Goal: Task Accomplishment & Management: Manage account settings

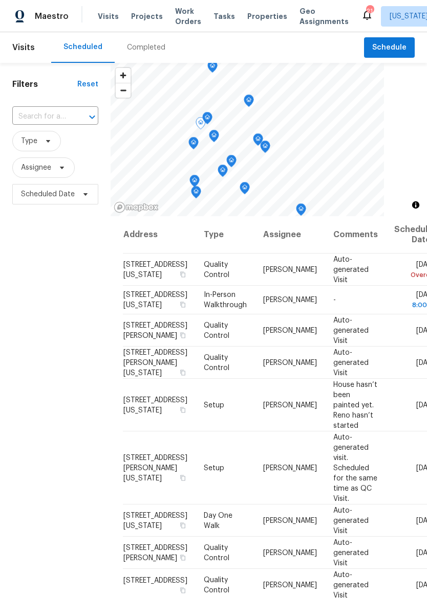
click at [0, 0] on span at bounding box center [0, 0] width 0 height 0
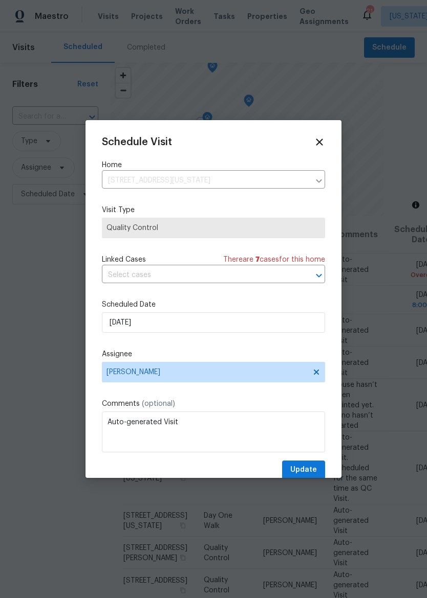
click at [321, 142] on icon at bounding box center [318, 142] width 11 height 11
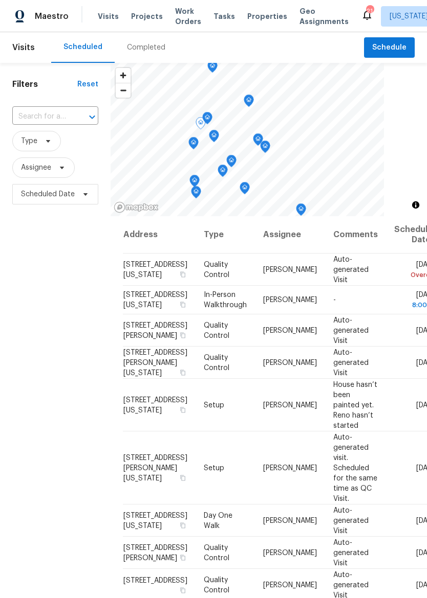
click at [0, 0] on icon at bounding box center [0, 0] width 0 height 0
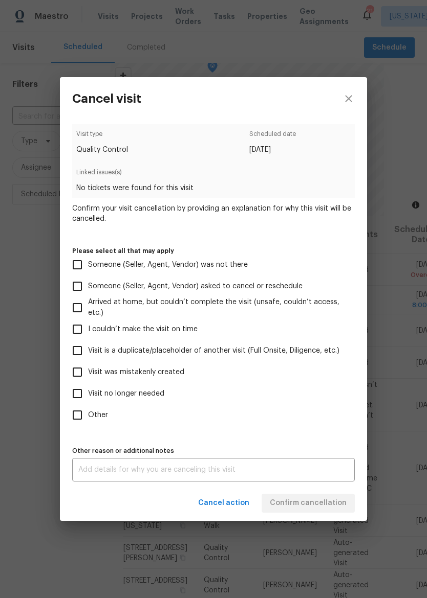
click at [182, 366] on label "Visit was mistakenly created" at bounding box center [206, 372] width 280 height 21
click at [88, 366] on input "Visit was mistakenly created" at bounding box center [76, 372] width 21 height 21
click at [184, 367] on label "Visit was mistakenly created" at bounding box center [206, 372] width 280 height 21
click at [88, 367] on input "Visit was mistakenly created" at bounding box center [76, 372] width 21 height 21
click at [196, 376] on label "Visit was mistakenly created" at bounding box center [206, 372] width 280 height 21
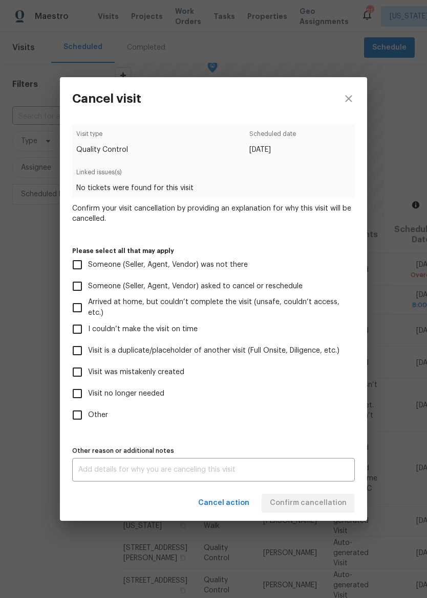
click at [88, 376] on input "Visit was mistakenly created" at bounding box center [76, 372] width 21 height 21
click at [172, 374] on span "Visit was mistakenly created" at bounding box center [136, 372] width 96 height 11
click at [88, 374] on input "Visit was mistakenly created" at bounding box center [76, 372] width 21 height 21
click at [169, 376] on span "Visit was mistakenly created" at bounding box center [136, 372] width 96 height 11
click at [88, 376] on input "Visit was mistakenly created" at bounding box center [76, 372] width 21 height 21
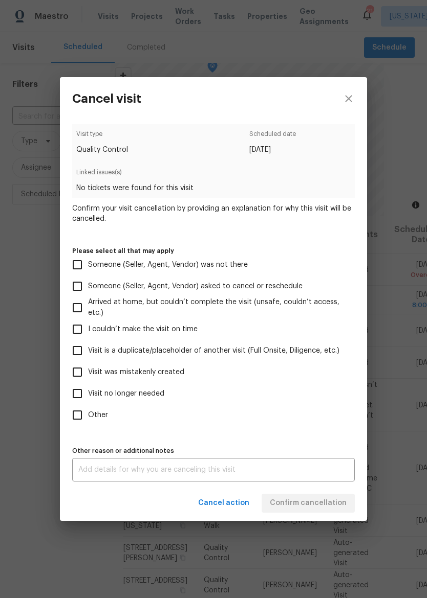
checkbox input "true"
click at [322, 504] on span "Confirm cancellation" at bounding box center [308, 503] width 77 height 13
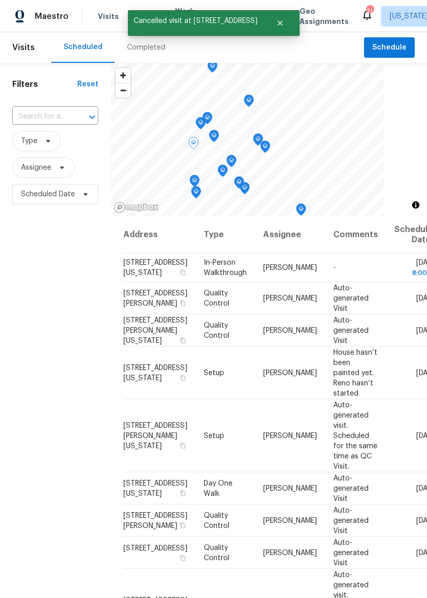
click at [0, 0] on icon at bounding box center [0, 0] width 0 height 0
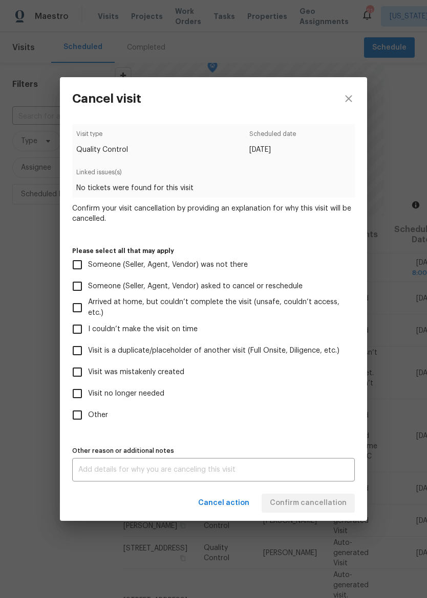
click at [163, 385] on label "Visit no longer needed" at bounding box center [206, 393] width 280 height 21
click at [88, 385] on input "Visit no longer needed" at bounding box center [76, 393] width 21 height 21
checkbox input "true"
click at [204, 480] on div "x Other reason or additional notes" at bounding box center [213, 470] width 282 height 24
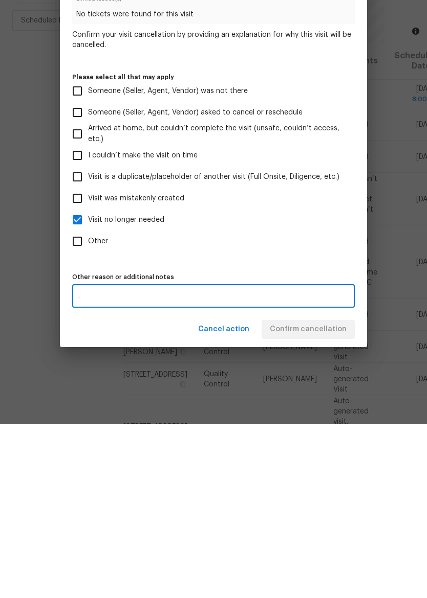
type textarea "."
click at [319, 458] on div ". x Other reason or additional notes" at bounding box center [213, 470] width 282 height 24
click at [329, 448] on label "Other reason or additional notes" at bounding box center [213, 451] width 282 height 6
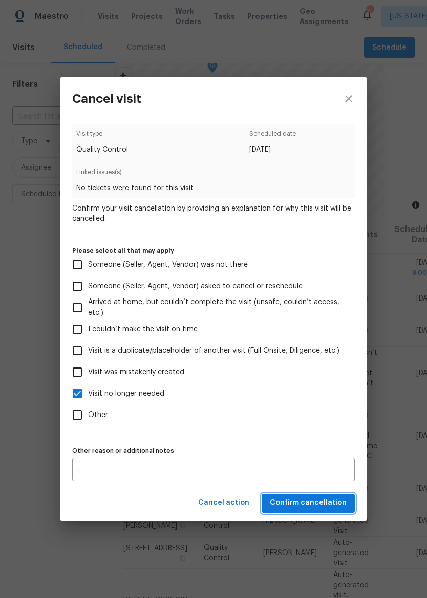
click at [323, 504] on span "Confirm cancellation" at bounding box center [308, 503] width 77 height 13
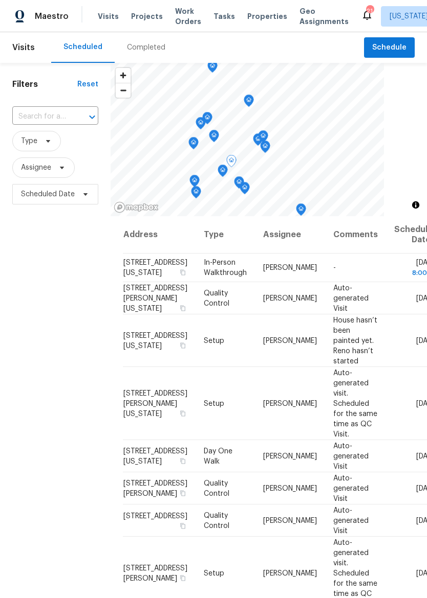
click at [0, 0] on icon at bounding box center [0, 0] width 0 height 0
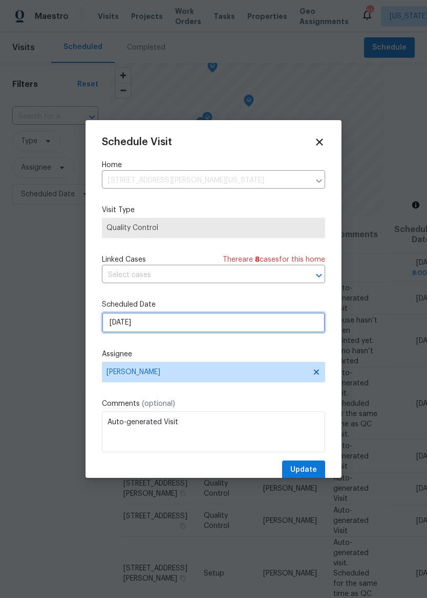
click at [232, 332] on input "[DATE]" at bounding box center [213, 322] width 223 height 20
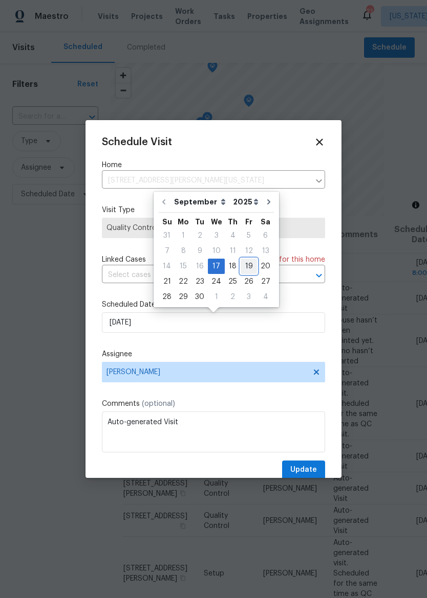
click at [246, 265] on div "19" at bounding box center [248, 266] width 16 height 14
type input "[DATE]"
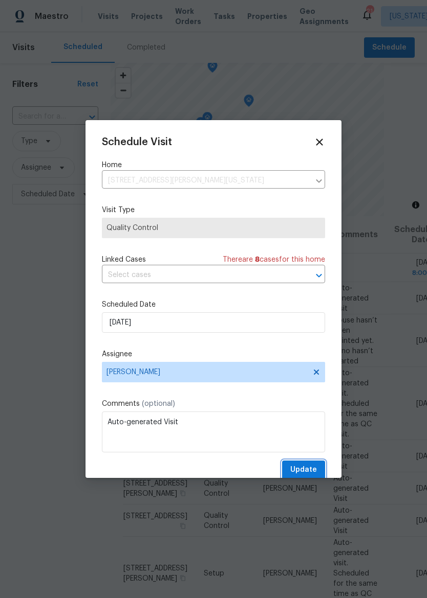
click at [310, 471] on span "Update" at bounding box center [303, 470] width 27 height 13
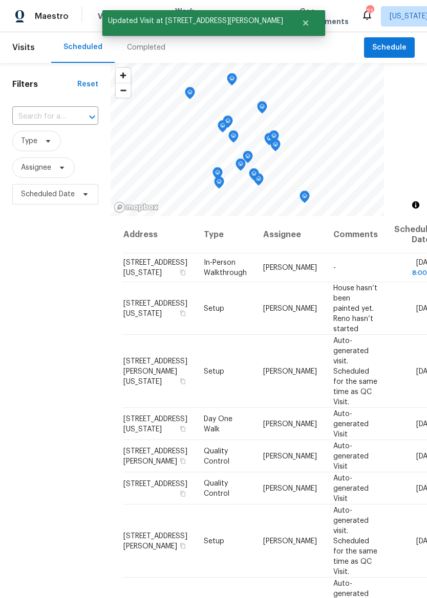
scroll to position [1, 0]
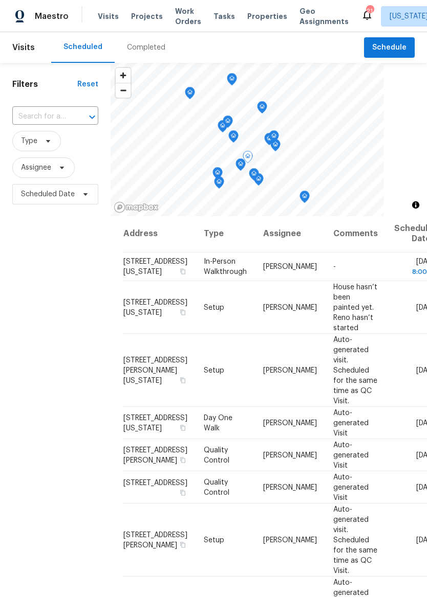
click at [0, 0] on icon at bounding box center [0, 0] width 0 height 0
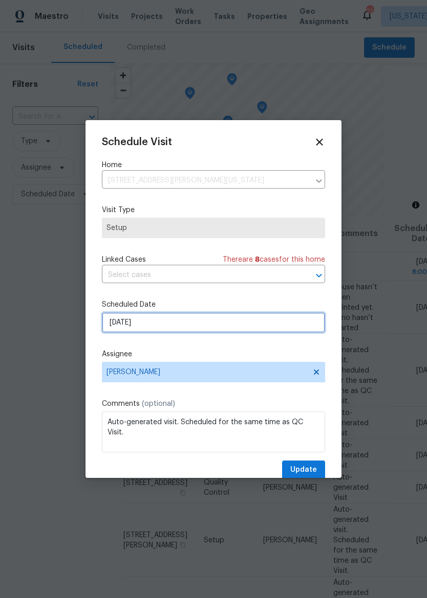
click at [286, 322] on input "[DATE]" at bounding box center [213, 322] width 223 height 20
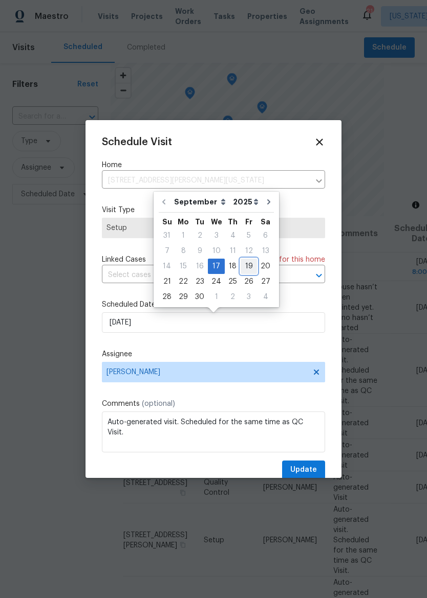
click at [249, 263] on div "19" at bounding box center [248, 266] width 16 height 14
type input "[DATE]"
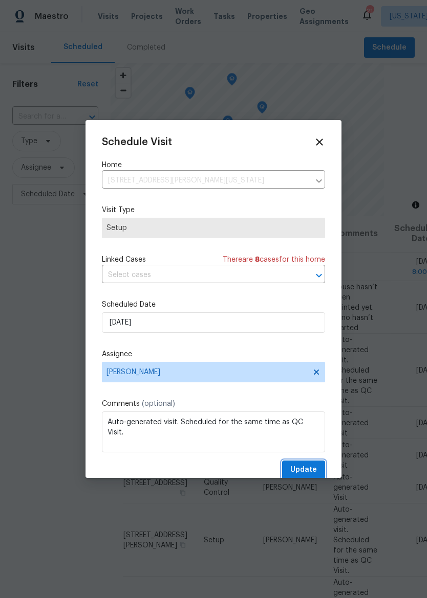
click at [306, 468] on span "Update" at bounding box center [303, 470] width 27 height 13
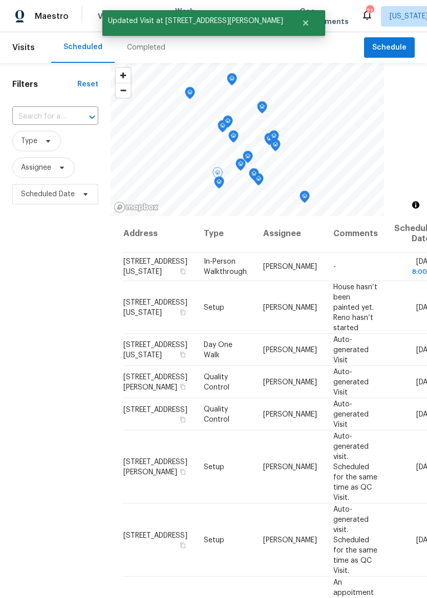
click at [0, 0] on icon at bounding box center [0, 0] width 0 height 0
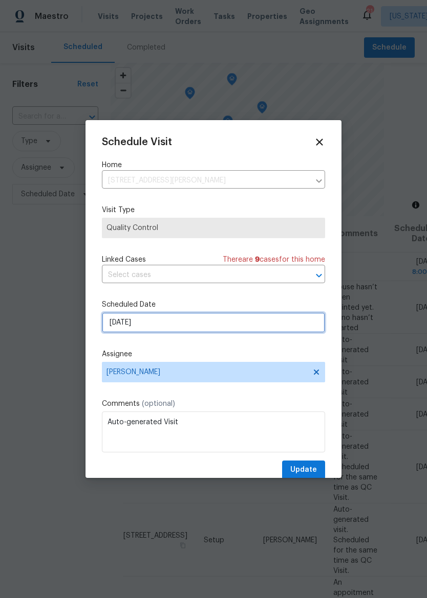
click at [274, 326] on input "[DATE]" at bounding box center [213, 322] width 223 height 20
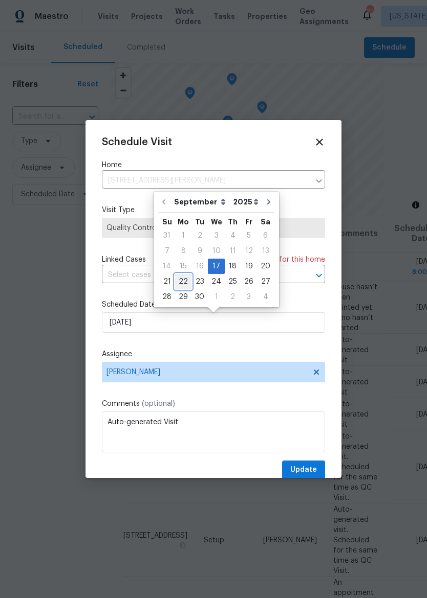
click at [187, 278] on div "22" at bounding box center [183, 282] width 16 height 14
type input "[DATE]"
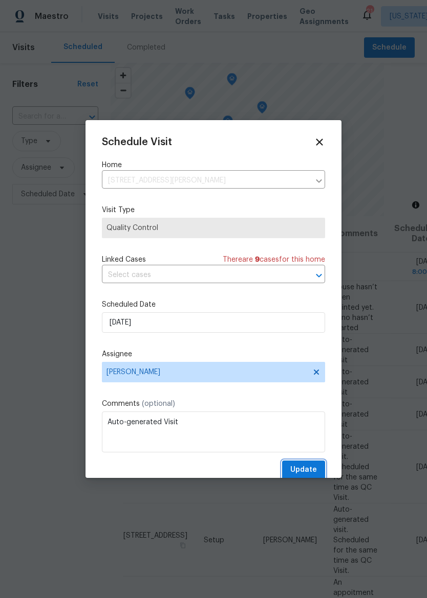
click at [312, 470] on span "Update" at bounding box center [303, 470] width 27 height 13
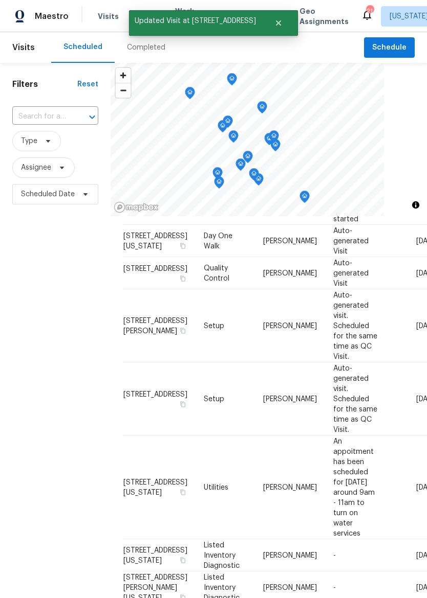
scroll to position [111, 0]
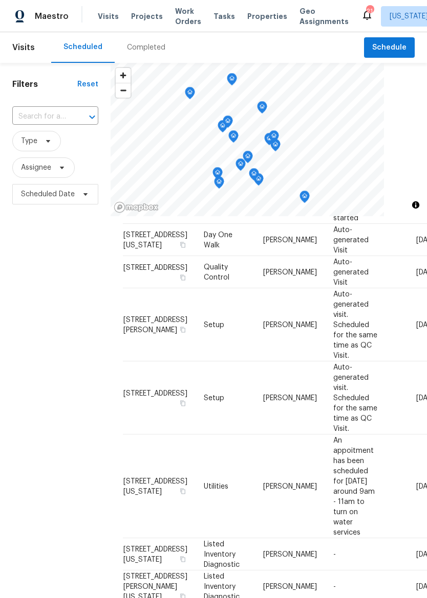
click at [0, 0] on icon at bounding box center [0, 0] width 0 height 0
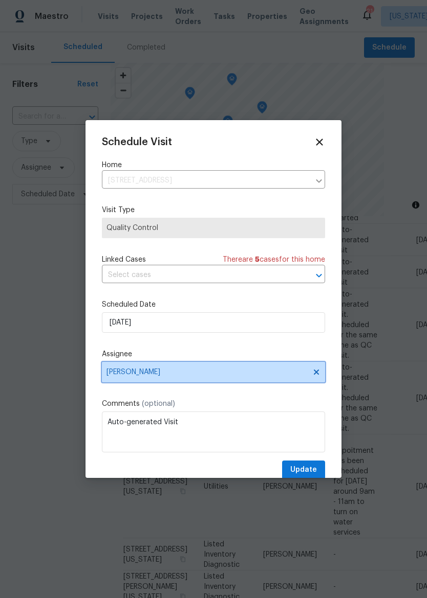
click at [279, 367] on span "[PERSON_NAME]" at bounding box center [213, 372] width 223 height 20
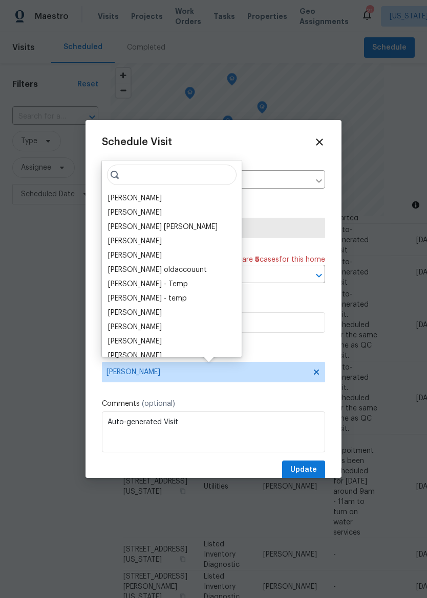
click at [288, 199] on div "Schedule Visit Home [STREET_ADDRESS] ​ Visit Type Quality Control Linked Cases …" at bounding box center [213, 308] width 223 height 343
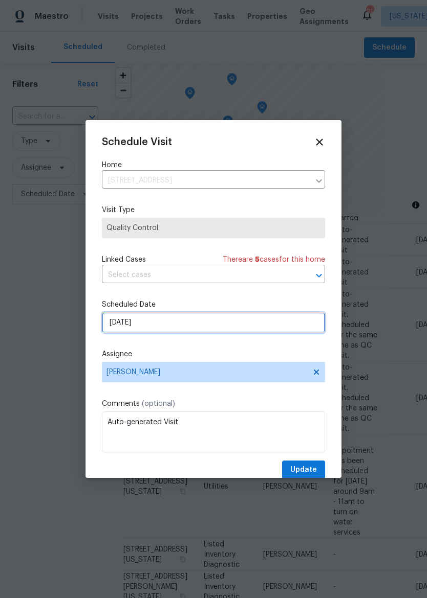
click at [274, 333] on input "[DATE]" at bounding box center [213, 322] width 223 height 20
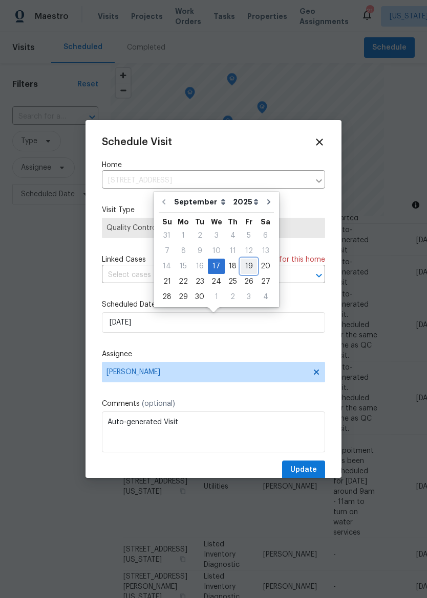
click at [246, 265] on div "19" at bounding box center [248, 266] width 16 height 14
type input "[DATE]"
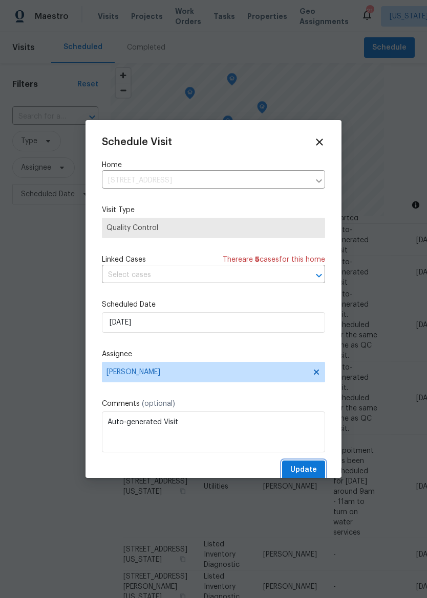
click at [313, 468] on span "Update" at bounding box center [303, 470] width 27 height 13
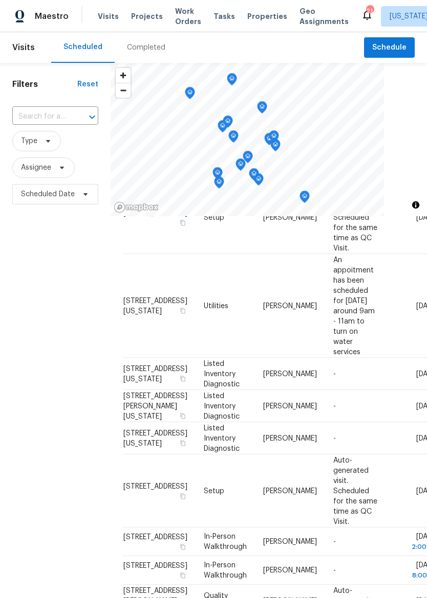
scroll to position [187, 0]
click at [0, 0] on icon at bounding box center [0, 0] width 0 height 0
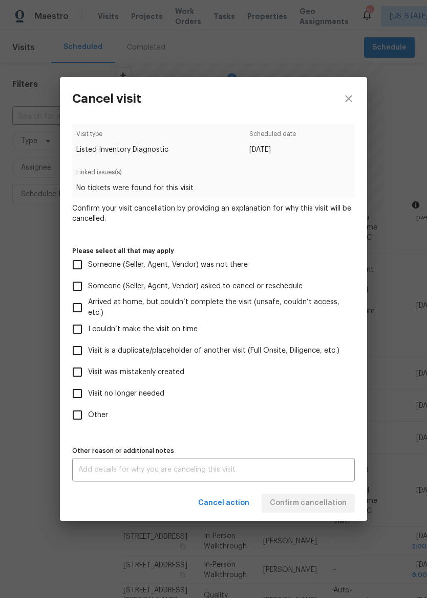
click at [144, 402] on label "Visit no longer needed" at bounding box center [206, 393] width 280 height 21
click at [88, 402] on input "Visit no longer needed" at bounding box center [76, 393] width 21 height 21
checkbox input "true"
click at [218, 473] on textarea at bounding box center [213, 469] width 270 height 7
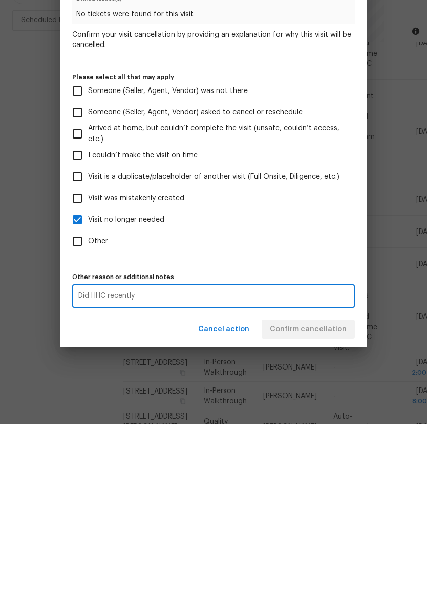
type textarea "Did HHC recently"
click at [322, 405] on label "Other" at bounding box center [206, 415] width 280 height 21
click at [88, 405] on input "Other" at bounding box center [76, 415] width 21 height 21
checkbox input "true"
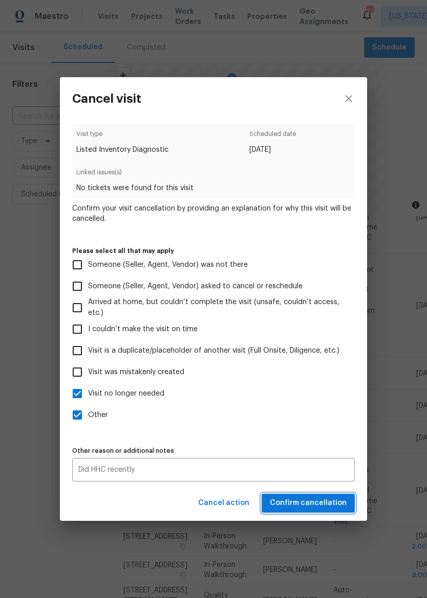
click at [310, 502] on span "Confirm cancellation" at bounding box center [308, 503] width 77 height 13
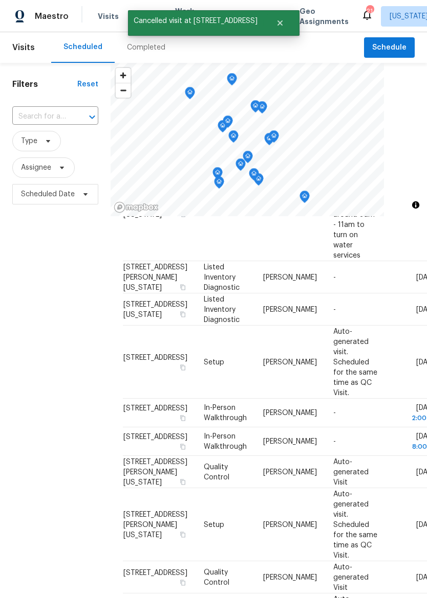
scroll to position [211, 0]
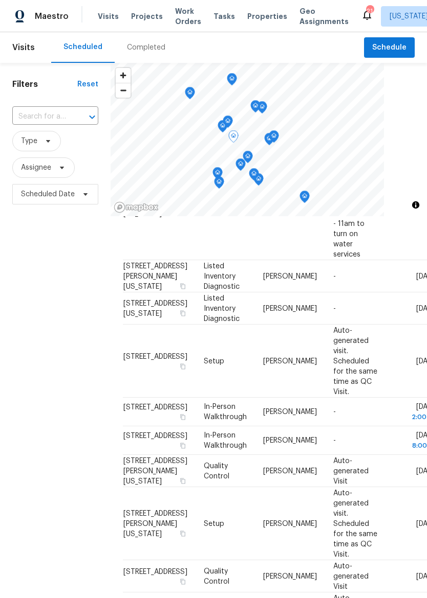
click at [0, 0] on icon at bounding box center [0, 0] width 0 height 0
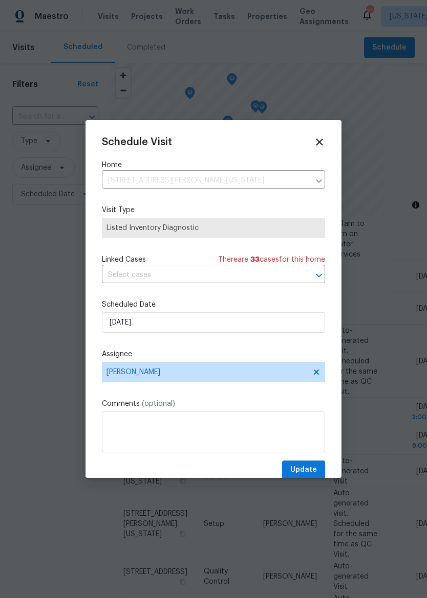
click at [319, 138] on icon at bounding box center [318, 142] width 11 height 11
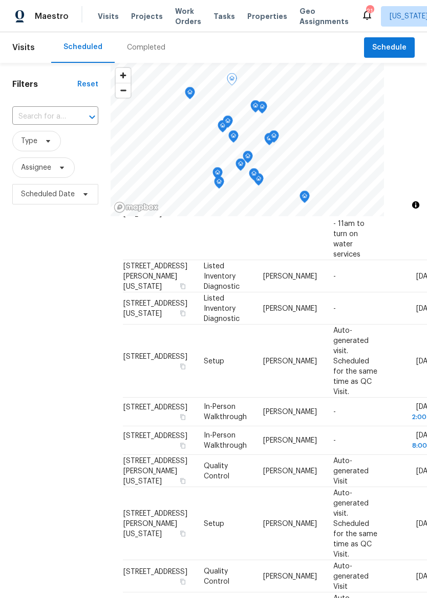
click at [0, 0] on span at bounding box center [0, 0] width 0 height 0
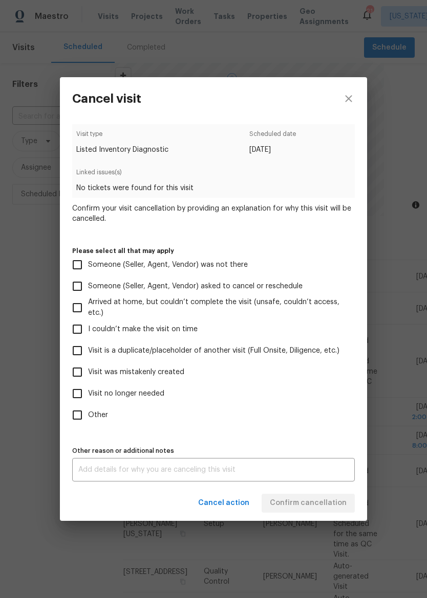
click at [74, 393] on input "Visit no longer needed" at bounding box center [76, 393] width 21 height 21
checkbox input "true"
click at [218, 480] on div "x Other reason or additional notes" at bounding box center [213, 470] width 282 height 24
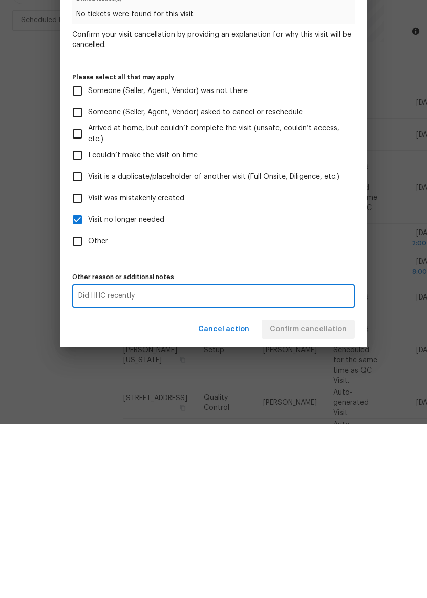
type textarea "Did HHC recently"
click at [322, 405] on label "Other" at bounding box center [206, 415] width 280 height 21
click at [88, 405] on input "Other" at bounding box center [76, 415] width 21 height 21
checkbox input "true"
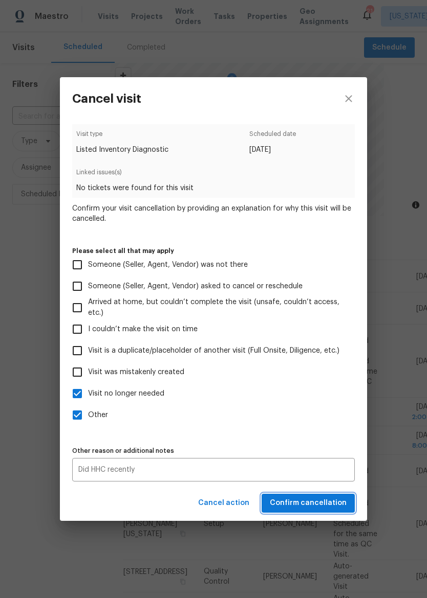
click at [325, 500] on span "Confirm cancellation" at bounding box center [308, 503] width 77 height 13
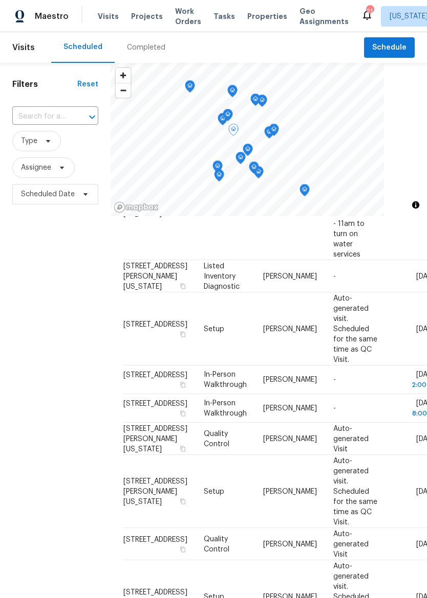
click at [0, 0] on icon at bounding box center [0, 0] width 0 height 0
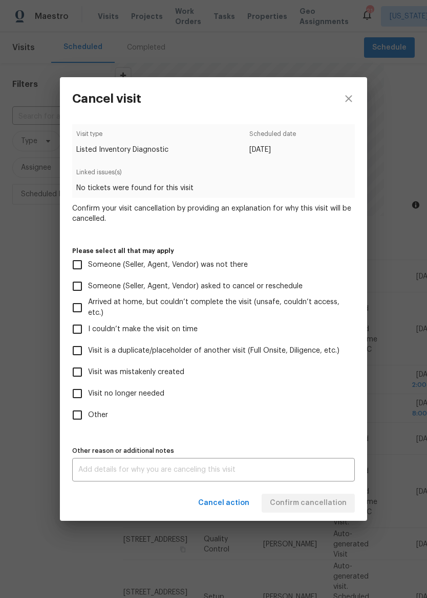
click at [147, 391] on span "Visit no longer needed" at bounding box center [126, 394] width 76 height 11
click at [88, 391] on input "Visit no longer needed" at bounding box center [76, 393] width 21 height 21
checkbox input "true"
click at [194, 467] on textarea at bounding box center [213, 469] width 270 height 7
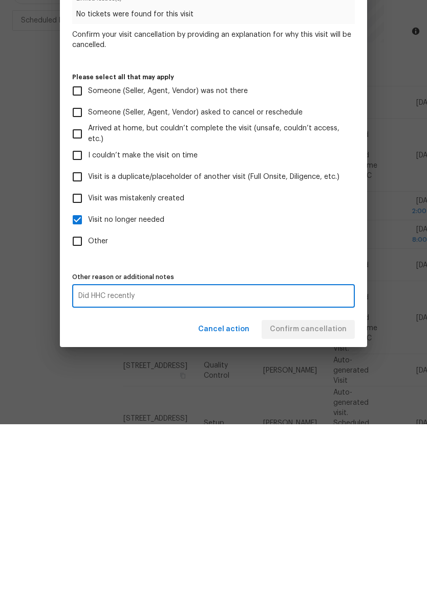
type textarea "Did HHC recently"
click at [323, 405] on label "Other" at bounding box center [206, 415] width 280 height 21
click at [88, 405] on input "Other" at bounding box center [76, 415] width 21 height 21
checkbox input "true"
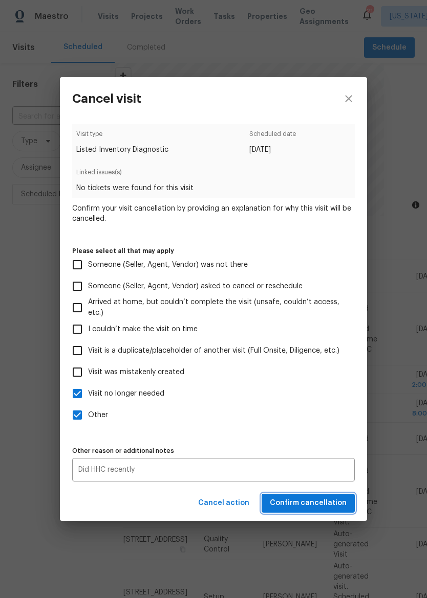
click at [306, 508] on span "Confirm cancellation" at bounding box center [308, 503] width 77 height 13
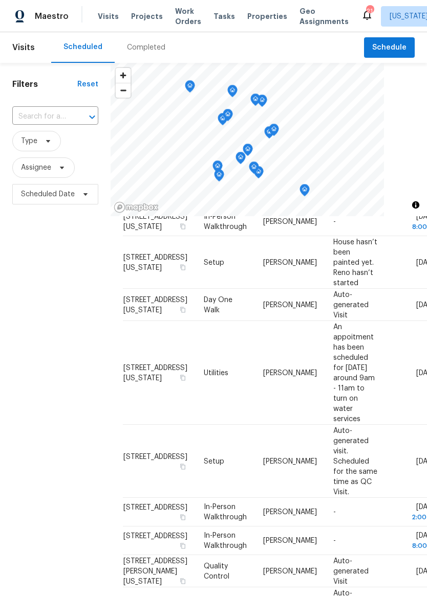
scroll to position [47, 0]
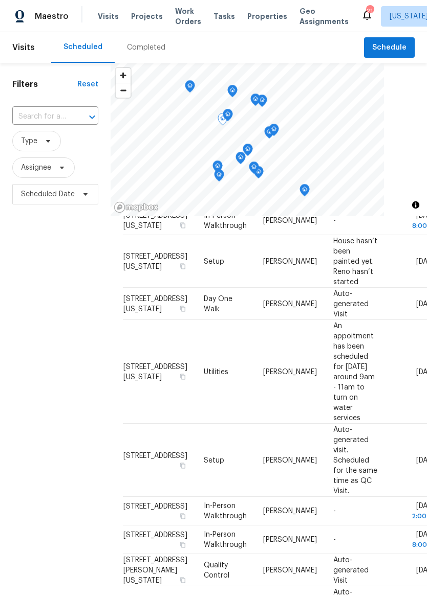
click at [0, 0] on span at bounding box center [0, 0] width 0 height 0
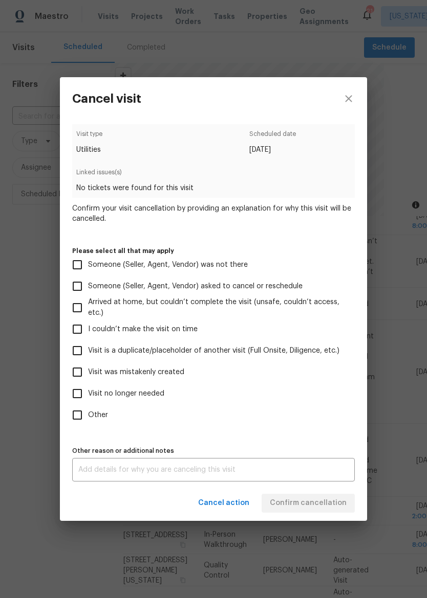
click at [72, 419] on input "Other" at bounding box center [76, 415] width 21 height 21
checkbox input "true"
click at [246, 474] on textarea at bounding box center [213, 469] width 270 height 7
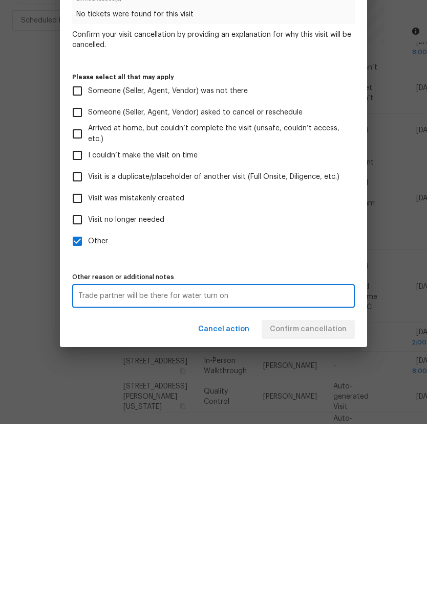
type textarea "Trade partner will be there for water turn on"
click at [313, 405] on label "Other" at bounding box center [206, 415] width 280 height 21
click at [88, 405] on input "Other" at bounding box center [76, 415] width 21 height 21
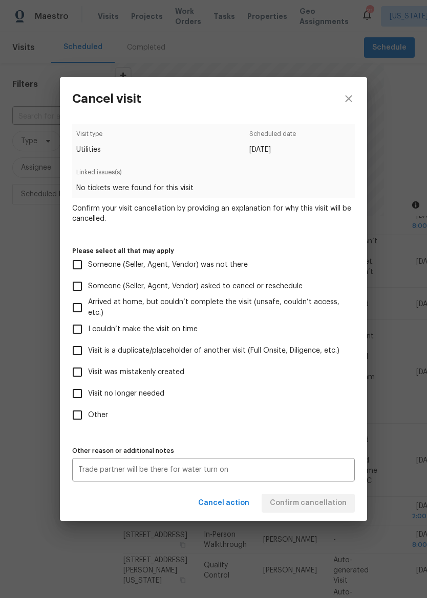
click at [82, 409] on input "Other" at bounding box center [76, 415] width 21 height 21
checkbox input "true"
click at [320, 498] on span "Confirm cancellation" at bounding box center [308, 503] width 77 height 13
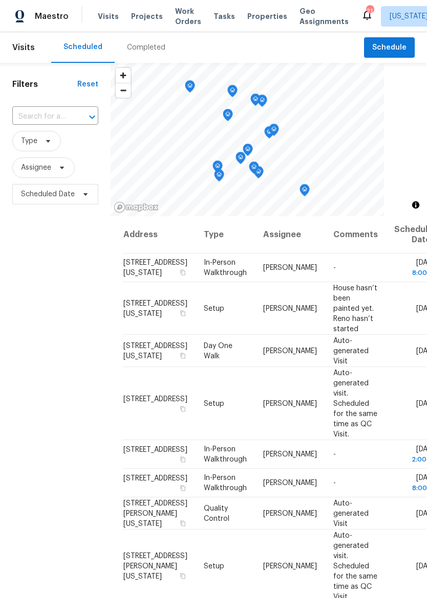
scroll to position [0, 0]
